Goal: Information Seeking & Learning: Find specific fact

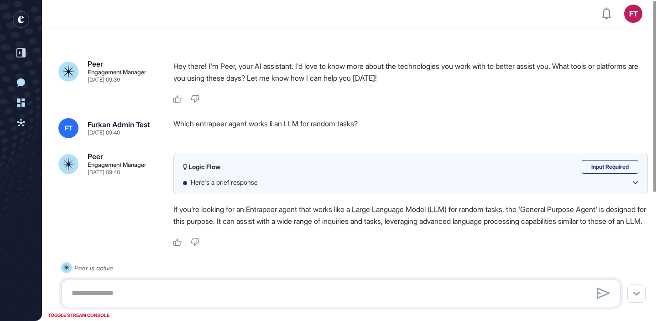
click at [280, 124] on div "Which entrapeer agent works li an LLM for random tasks?" at bounding box center [410, 128] width 475 height 20
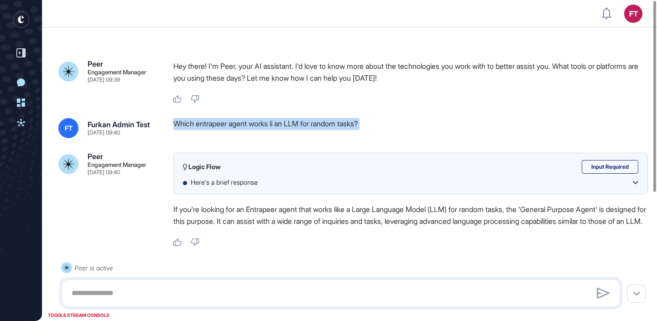
copy div "Which entrapeer agent works li an LLM for random tasks?"
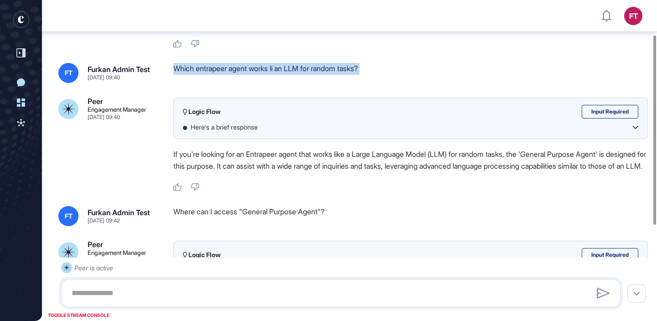
scroll to position [59, 0]
click at [390, 147] on div "Logic Flow Input Required Here's a brief response If you're looking for an Entr…" at bounding box center [410, 146] width 475 height 94
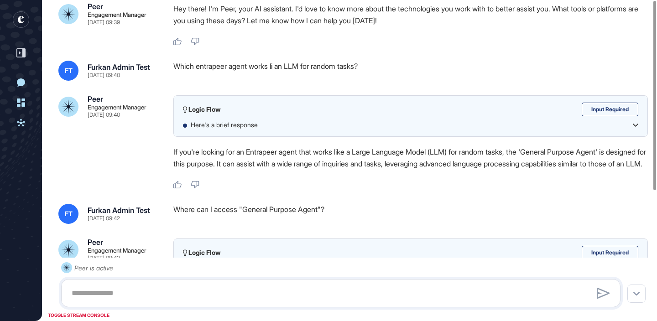
scroll to position [0, 0]
